Goal: Task Accomplishment & Management: Complete application form

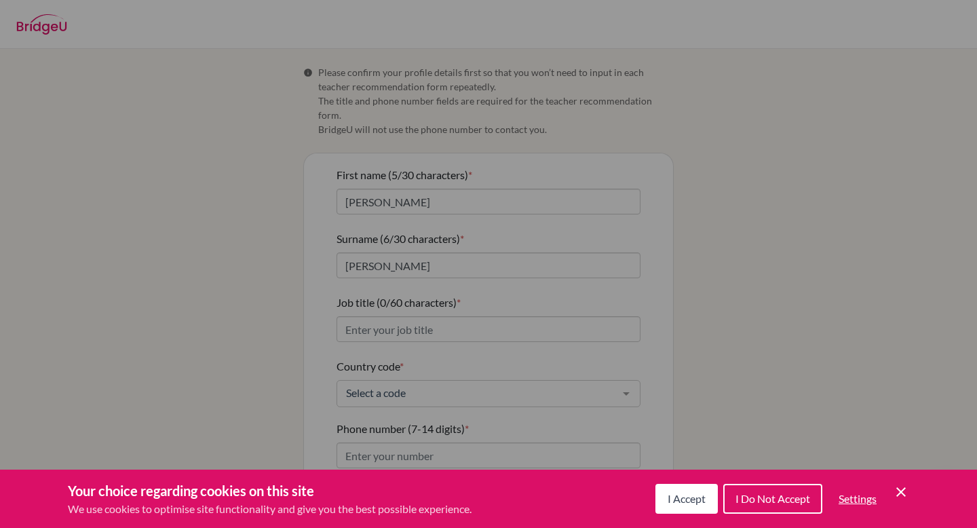
click at [667, 494] on span "I Accept" at bounding box center [686, 498] width 38 height 13
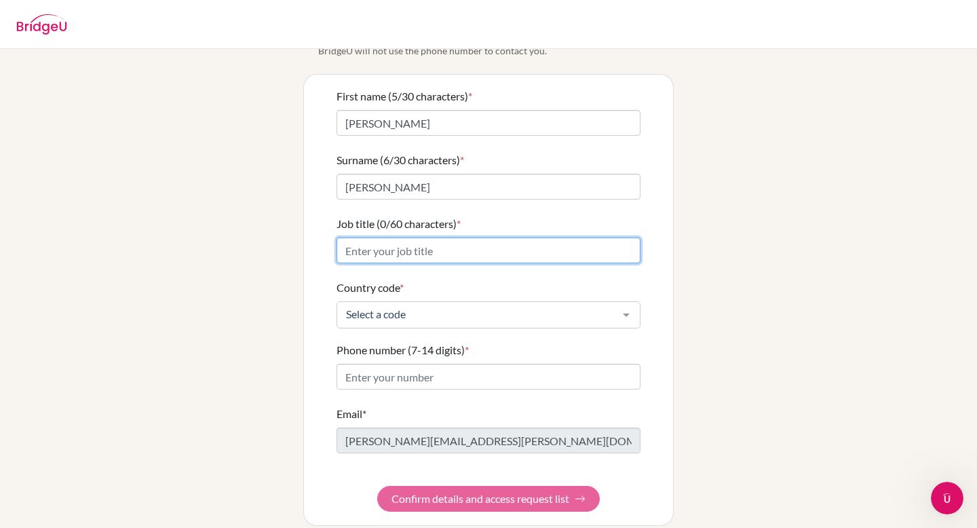
click at [402, 237] on input "Job title (0/60 characters) *" at bounding box center [488, 250] width 304 height 26
paste input "Head of Department, DP Economics and DP Business Management"
type input "Head of Department, DP Economics and DP Business Management"
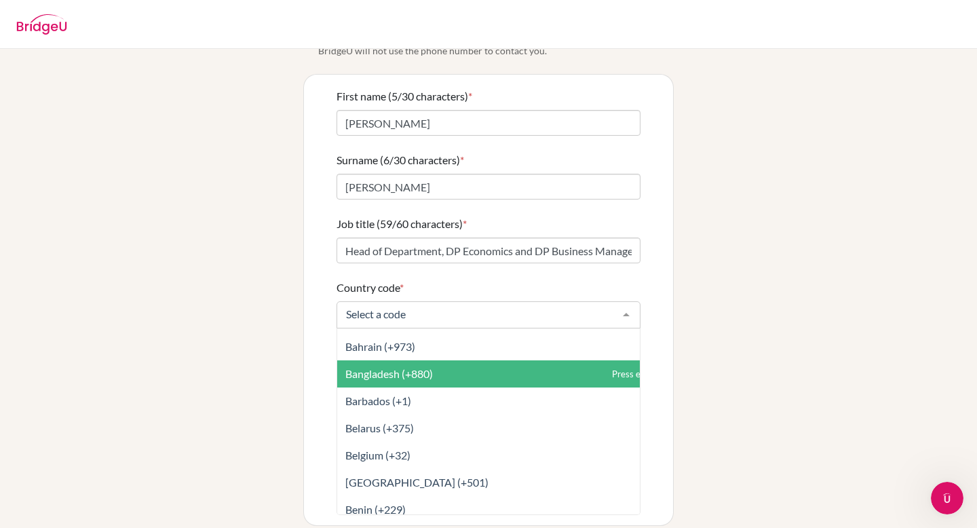
scroll to position [421, 0]
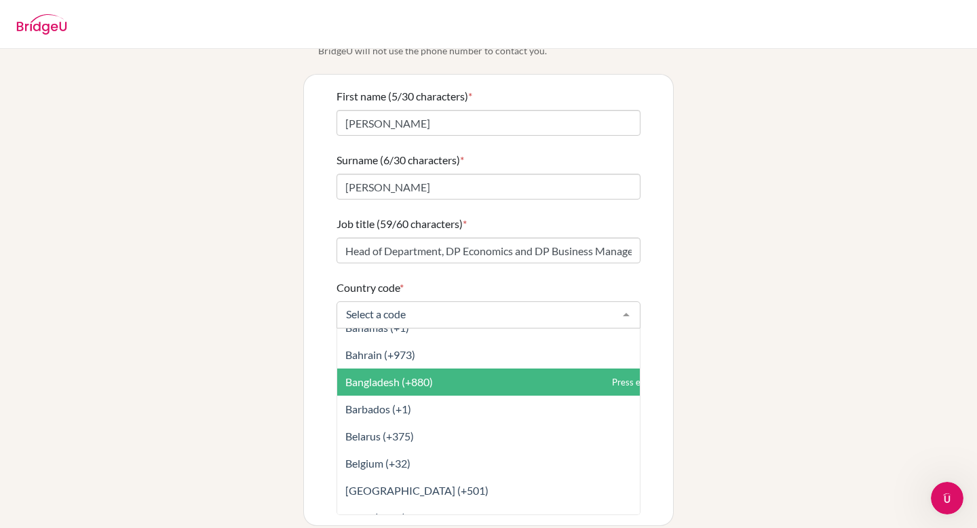
click at [425, 375] on span "Bangladesh (+880)" at bounding box center [388, 381] width 87 height 13
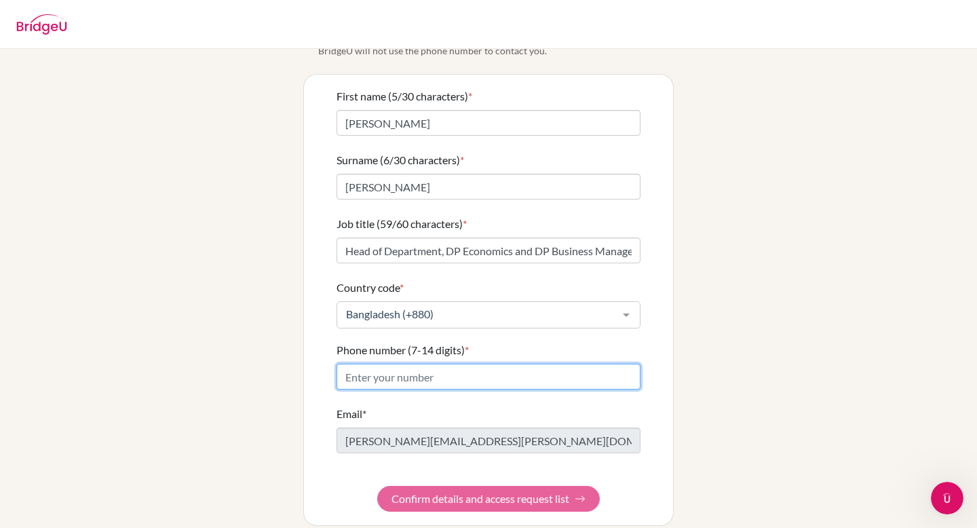
click at [423, 368] on input "Phone number (7-14 digits) *" at bounding box center [488, 377] width 304 height 26
type input "01713396695"
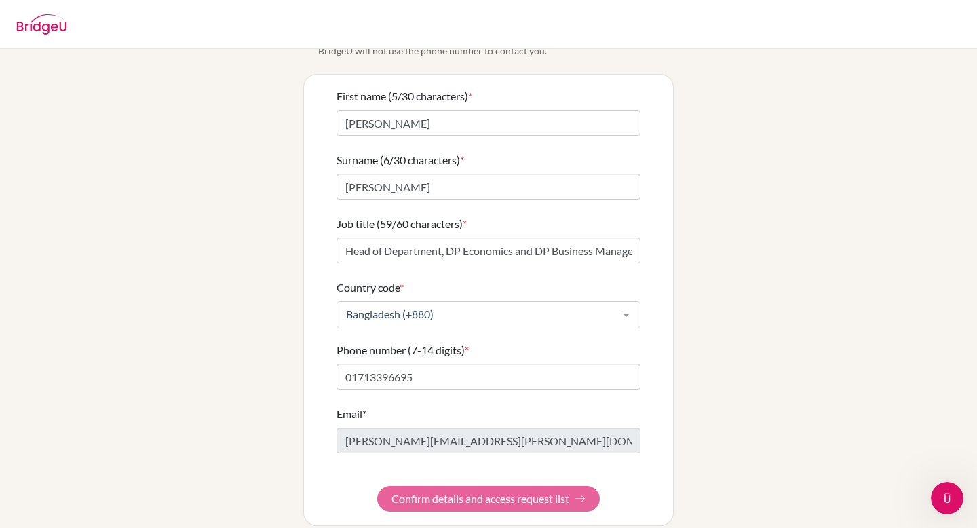
type input "01713396695"
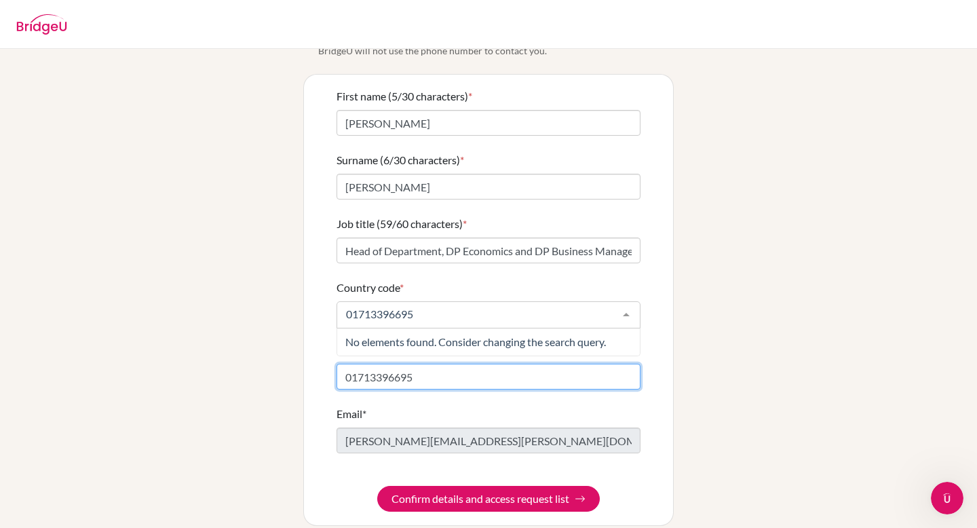
scroll to position [0, 0]
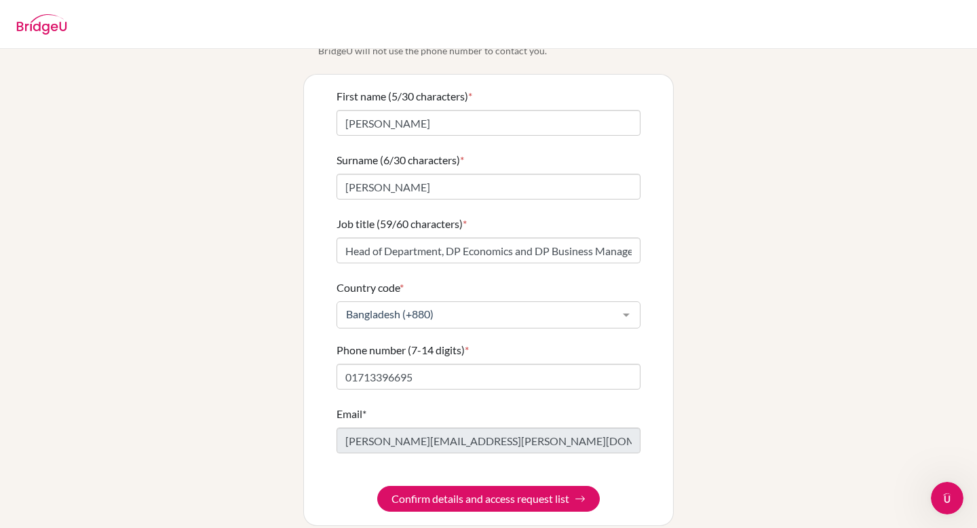
click at [305, 397] on div "First name (5/30 characters) * [PERSON_NAME] (6/30 characters) * [PERSON_NAME] …" at bounding box center [488, 300] width 369 height 450
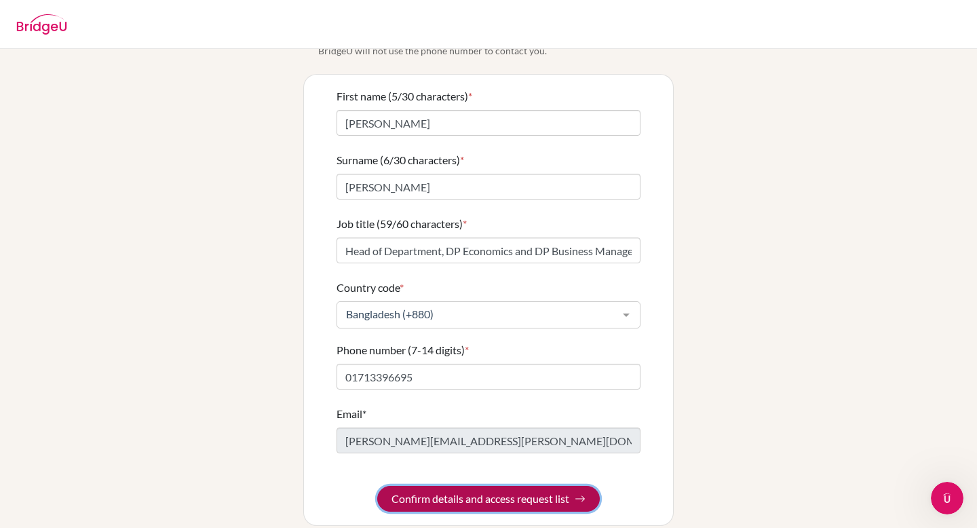
click at [446, 491] on button "Confirm details and access request list" at bounding box center [488, 499] width 222 height 26
